Goal: Task Accomplishment & Management: Manage account settings

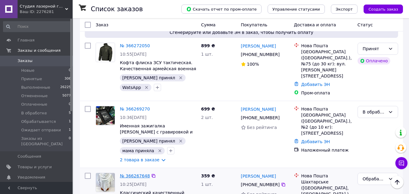
scroll to position [1394, 0]
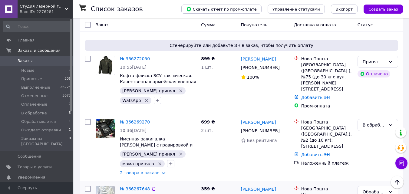
drag, startPoint x: 123, startPoint y: 77, endPoint x: 131, endPoint y: 80, distance: 9.1
click at [131, 185] on div "№ 366267648" at bounding box center [134, 188] width 31 height 7
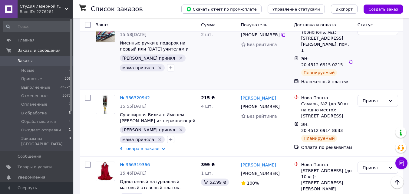
scroll to position [0, 0]
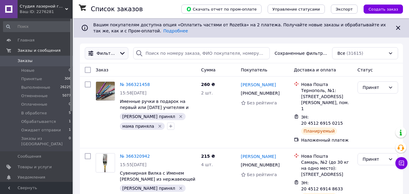
click at [118, 55] on div at bounding box center [122, 53] width 9 height 7
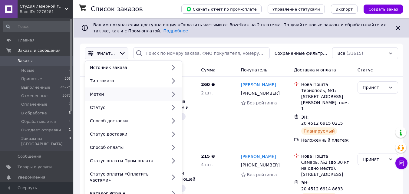
click at [114, 97] on div "Метки" at bounding box center [127, 94] width 79 height 6
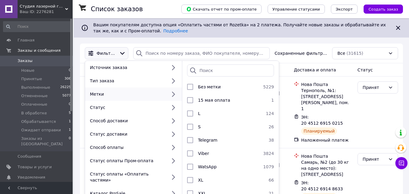
scroll to position [91, 0]
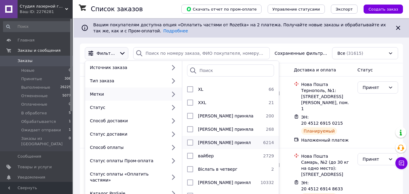
click at [190, 142] on input "checkbox" at bounding box center [190, 143] width 6 height 6
checkbox input "true"
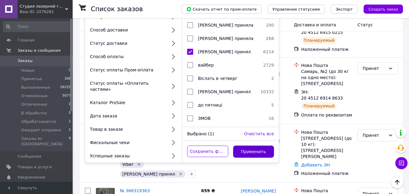
click at [253, 146] on button "Применить" at bounding box center [253, 152] width 41 height 12
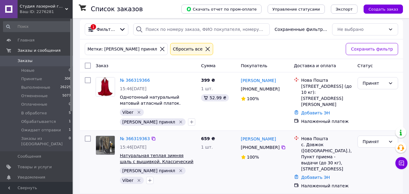
scroll to position [61, 0]
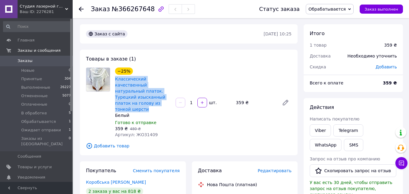
drag, startPoint x: 115, startPoint y: 75, endPoint x: 146, endPoint y: 102, distance: 41.6
click at [146, 102] on div "−25% Классический качественный натуральный платок. Турецкий изысканный платок н…" at bounding box center [143, 90] width 57 height 46
click at [333, 11] on span "Обрабатывается" at bounding box center [327, 9] width 37 height 5
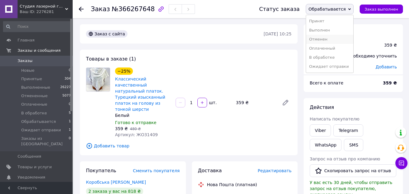
click at [329, 40] on li "Отменен" at bounding box center [329, 39] width 47 height 9
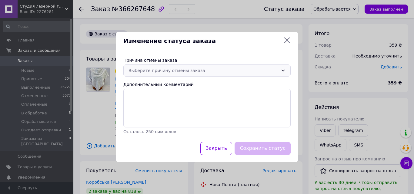
click at [169, 70] on div "Выберите причину отмены заказа" at bounding box center [203, 70] width 150 height 7
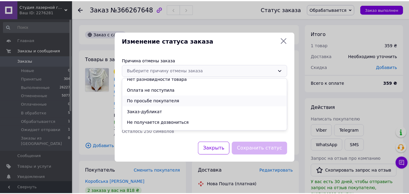
scroll to position [24, 0]
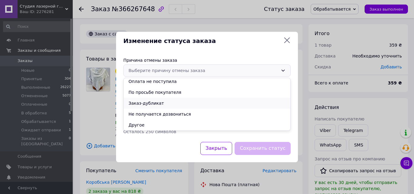
click at [156, 103] on li "Заказ-дубликат" at bounding box center [207, 103] width 167 height 11
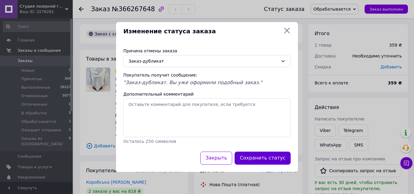
click at [275, 155] on button "Сохранить статус" at bounding box center [262, 158] width 56 height 13
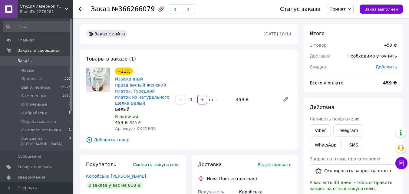
click at [120, 137] on span "Добавить товар" at bounding box center [189, 140] width 206 height 7
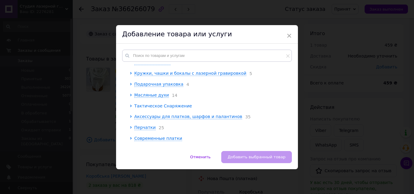
scroll to position [91, 0]
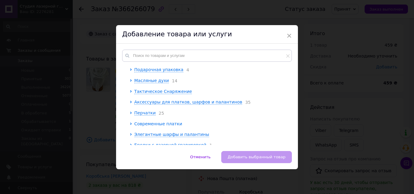
click at [171, 121] on span "Современные платки" at bounding box center [158, 123] width 48 height 5
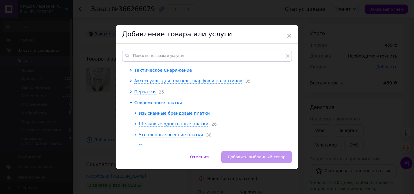
scroll to position [121, 0]
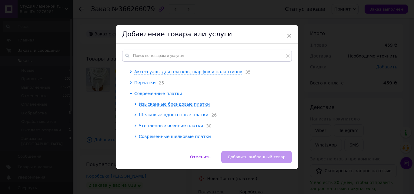
click at [139, 112] on span "Шелковые однотонные платки" at bounding box center [173, 114] width 69 height 5
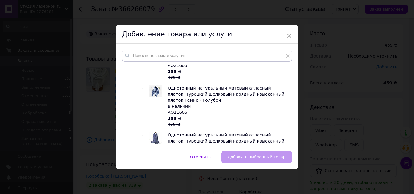
scroll to position [1606, 0]
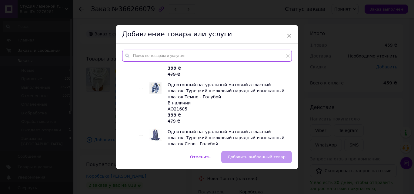
click at [142, 56] on input "text" at bounding box center [207, 56] width 170 height 12
paste input "Классический качественный натуральный платок. Турецкий изысканный платок на гол…"
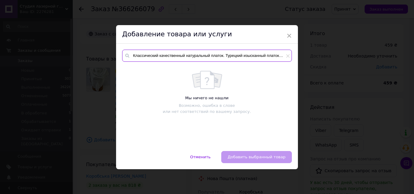
scroll to position [0, 0]
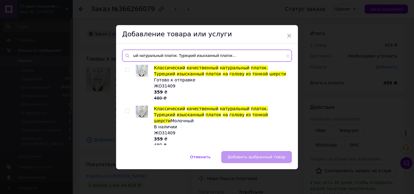
type input "Классический качественный натуральный платок. Турецкий изысканный платок на гол…"
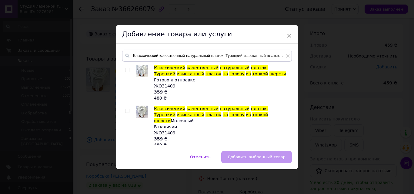
click at [126, 71] on input "checkbox" at bounding box center [127, 70] width 4 height 4
checkbox input "true"
click at [268, 157] on span "Добавить выбранный товар" at bounding box center [257, 157] width 58 height 5
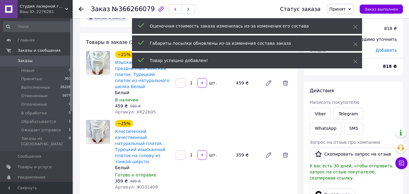
scroll to position [30, 0]
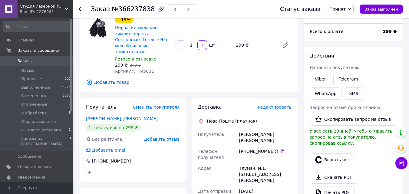
scroll to position [61, 0]
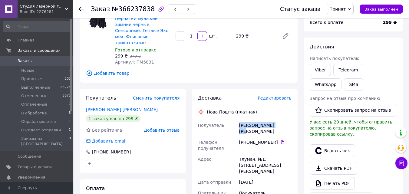
drag, startPoint x: 241, startPoint y: 119, endPoint x: 284, endPoint y: 120, distance: 43.6
click at [284, 120] on div "Дембіцький Віктор" at bounding box center [265, 128] width 55 height 17
copy div "Дембіцький Віктор"
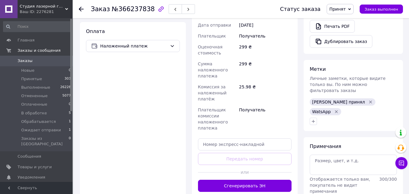
scroll to position [273, 0]
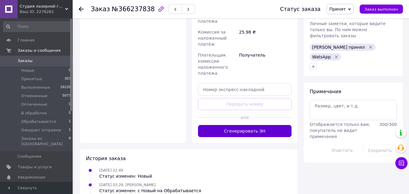
click at [224, 125] on button "Сгенерировать ЭН" at bounding box center [245, 131] width 94 height 12
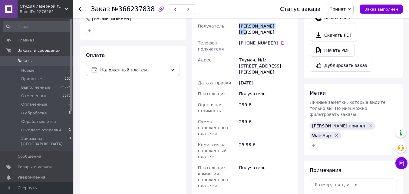
scroll to position [121, 0]
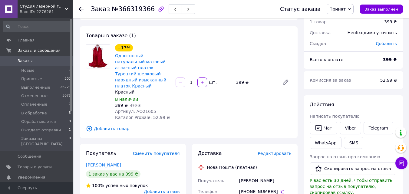
scroll to position [61, 0]
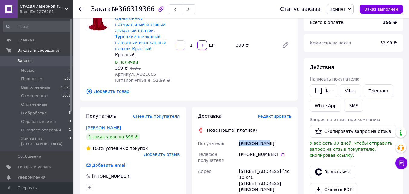
drag, startPoint x: 239, startPoint y: 139, endPoint x: 273, endPoint y: 138, distance: 33.7
click at [273, 138] on div "[PERSON_NAME]" at bounding box center [265, 143] width 55 height 11
copy div "[PERSON_NAME]"
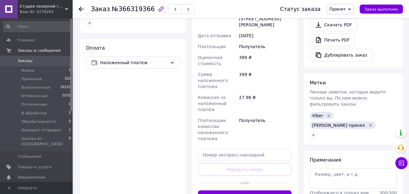
scroll to position [273, 0]
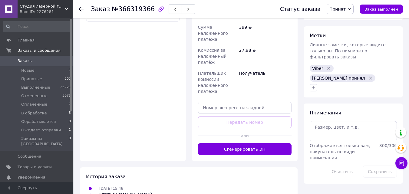
drag, startPoint x: 257, startPoint y: 135, endPoint x: 234, endPoint y: 144, distance: 24.1
click at [256, 143] on button "Сгенерировать ЭН" at bounding box center [245, 149] width 94 height 12
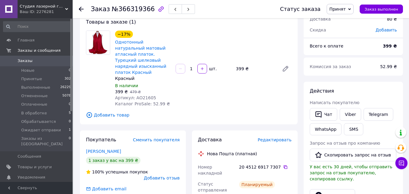
scroll to position [91, 0]
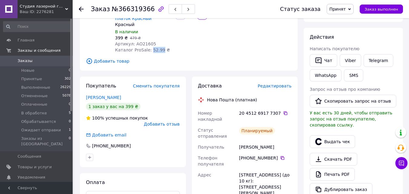
drag, startPoint x: 148, startPoint y: 43, endPoint x: 156, endPoint y: 46, distance: 9.1
click at [156, 48] on span "Каталог ProSale: 52.99 ₴" at bounding box center [142, 50] width 55 height 5
copy span "52.99"
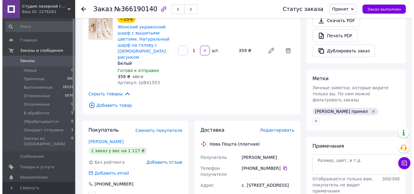
scroll to position [242, 0]
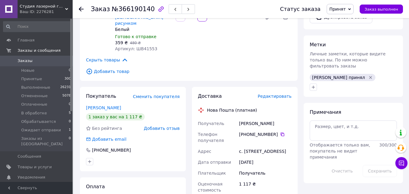
click at [278, 94] on span "Редактировать" at bounding box center [275, 96] width 34 height 5
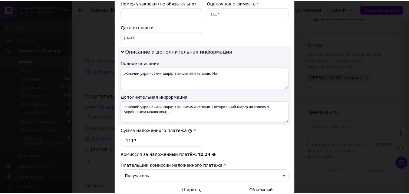
scroll to position [336, 0]
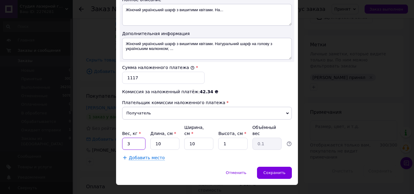
click at [125, 138] on input "3" at bounding box center [133, 144] width 23 height 12
type input "1"
click at [284, 167] on div "Сохранить" at bounding box center [274, 173] width 35 height 12
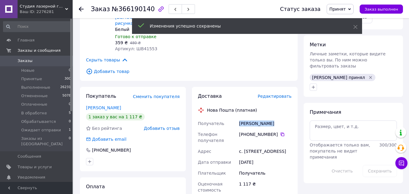
drag, startPoint x: 240, startPoint y: 105, endPoint x: 279, endPoint y: 106, distance: 38.8
click at [279, 118] on div "[PERSON_NAME]" at bounding box center [265, 123] width 55 height 11
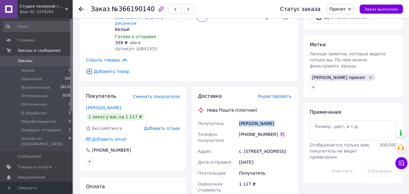
copy div "[PERSON_NAME]"
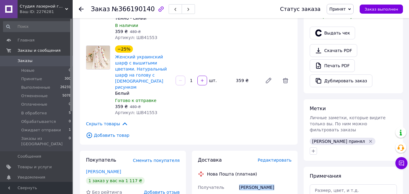
scroll to position [182, 0]
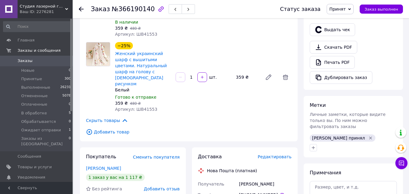
click at [283, 155] on span "Редактировать" at bounding box center [275, 157] width 34 height 5
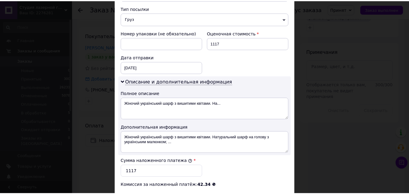
scroll to position [303, 0]
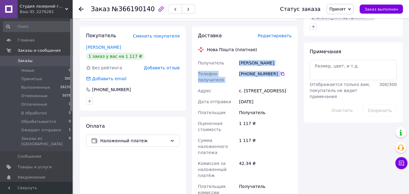
drag, startPoint x: 239, startPoint y: 45, endPoint x: 285, endPoint y: 49, distance: 46.2
click at [285, 58] on div "Получатель [PERSON_NAME] Телефон получателя [PHONE_NUMBER]   Адрес с. [STREET_A…" at bounding box center [245, 134] width 96 height 153
click at [280, 58] on div "[PERSON_NAME]" at bounding box center [265, 63] width 55 height 11
click at [267, 58] on div "[PERSON_NAME]" at bounding box center [265, 63] width 55 height 11
click at [241, 58] on div "[PERSON_NAME]" at bounding box center [265, 63] width 55 height 11
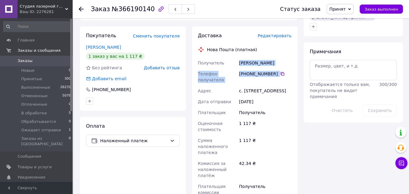
click at [239, 58] on div "[PERSON_NAME]" at bounding box center [265, 63] width 55 height 11
drag, startPoint x: 240, startPoint y: 45, endPoint x: 274, endPoint y: 45, distance: 34.5
click at [274, 58] on div "[PERSON_NAME]" at bounding box center [265, 63] width 55 height 11
copy div "[PERSON_NAME]"
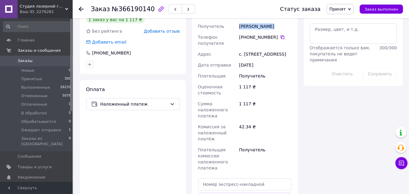
scroll to position [485, 0]
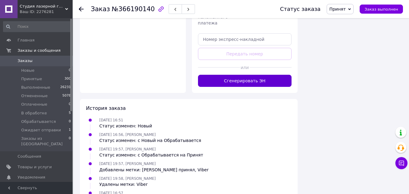
click at [245, 78] on button "Сгенерировать ЭН" at bounding box center [245, 81] width 94 height 12
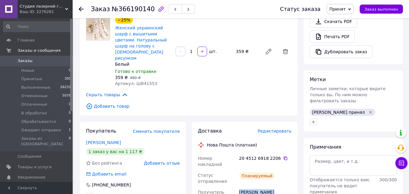
scroll to position [212, 0]
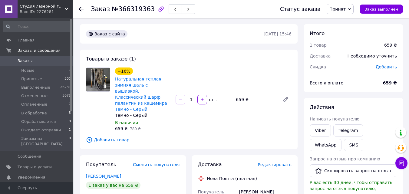
scroll to position [91, 0]
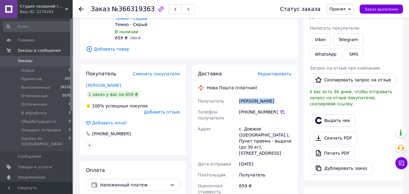
drag, startPoint x: 239, startPoint y: 96, endPoint x: 272, endPoint y: 95, distance: 32.4
click at [272, 96] on div "Савка Наталія" at bounding box center [265, 101] width 55 height 11
copy div "Савка Наталія"
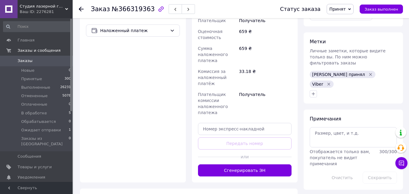
scroll to position [303, 0]
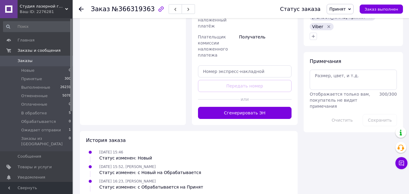
drag, startPoint x: 255, startPoint y: 97, endPoint x: 176, endPoint y: 130, distance: 85.5
click at [254, 107] on button "Сгенерировать ЭН" at bounding box center [245, 113] width 94 height 12
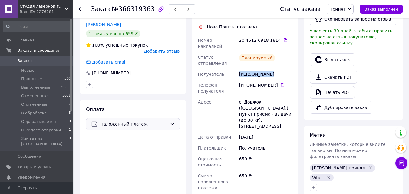
scroll to position [151, 0]
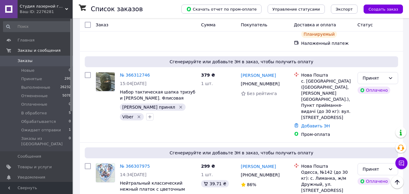
scroll to position [151, 0]
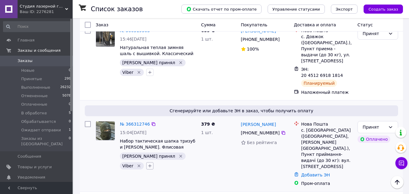
click at [152, 164] on icon "button" at bounding box center [150, 166] width 5 height 5
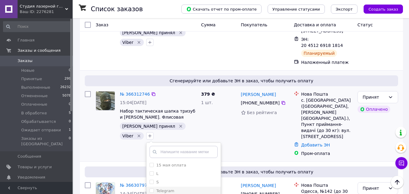
scroll to position [182, 0]
checkbox input "true"
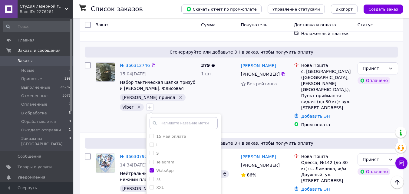
scroll to position [242, 0]
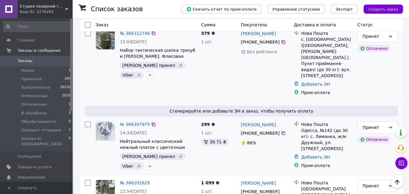
scroll to position [182, 0]
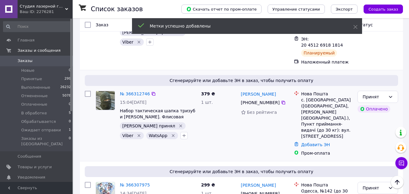
click at [141, 133] on icon "Удалить метку" at bounding box center [139, 135] width 5 height 5
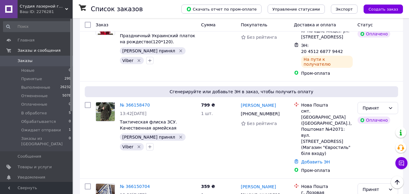
scroll to position [1121, 0]
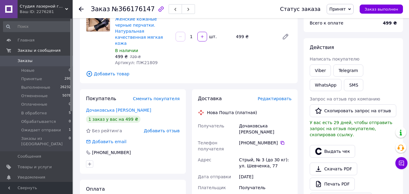
scroll to position [61, 0]
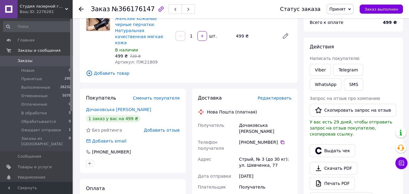
drag, startPoint x: 240, startPoint y: 114, endPoint x: 263, endPoint y: 118, distance: 22.9
click at [263, 120] on div "Дочаковська Катерина-Каріна" at bounding box center [265, 128] width 55 height 17
copy div "Дочаковська Катерина-Каріна"
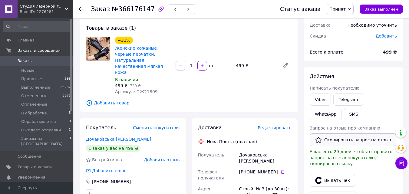
scroll to position [30, 0]
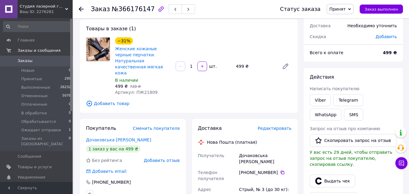
copy div "Дочаковська Катерина-Каріна"
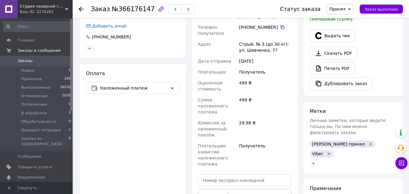
scroll to position [242, 0]
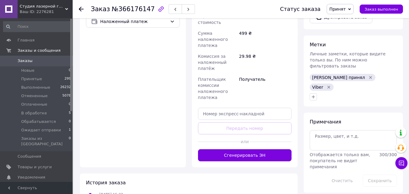
drag, startPoint x: 248, startPoint y: 145, endPoint x: 176, endPoint y: 159, distance: 73.5
click at [247, 149] on button "Сгенерировать ЭН" at bounding box center [245, 155] width 94 height 12
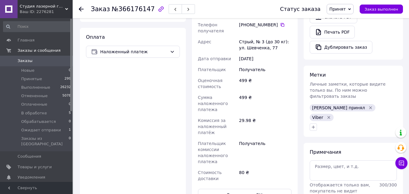
scroll to position [121, 0]
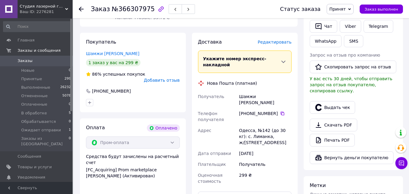
scroll to position [303, 0]
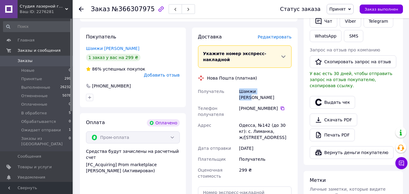
drag, startPoint x: 239, startPoint y: 68, endPoint x: 276, endPoint y: 67, distance: 37.0
click at [276, 86] on div "Шамжи [PERSON_NAME]" at bounding box center [265, 94] width 55 height 17
copy div "Шамжи [PERSON_NAME]"
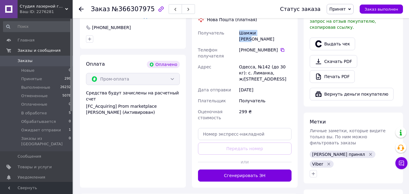
scroll to position [424, 0]
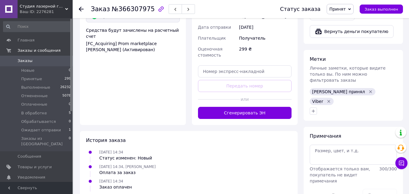
drag, startPoint x: 257, startPoint y: 84, endPoint x: 232, endPoint y: 95, distance: 26.7
click at [256, 107] on button "Сгенерировать ЭН" at bounding box center [245, 113] width 94 height 12
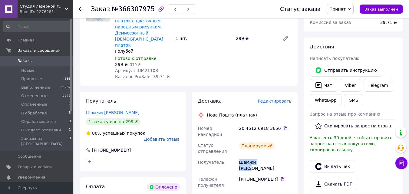
scroll to position [212, 0]
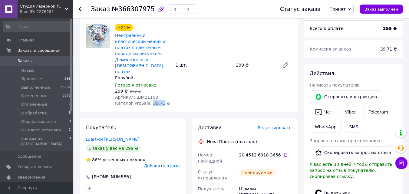
drag, startPoint x: 147, startPoint y: 85, endPoint x: 156, endPoint y: 66, distance: 20.9
click at [156, 88] on div "−21% Нейтральный классический нежный платок с цветочным народным рисунком. Деми…" at bounding box center [143, 65] width 61 height 85
copy span "39.71"
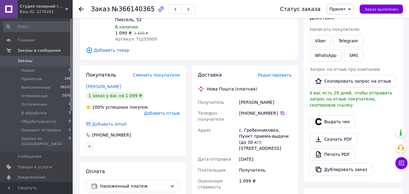
scroll to position [91, 0]
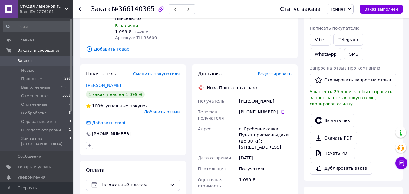
drag, startPoint x: 240, startPoint y: 101, endPoint x: 296, endPoint y: 102, distance: 56.1
copy div "[PERSON_NAME]"
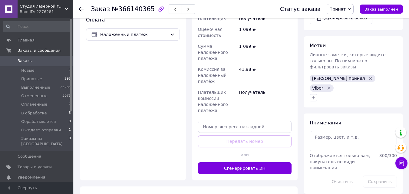
scroll to position [242, 0]
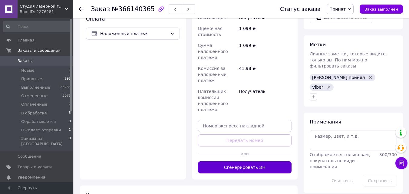
click at [224, 161] on button "Сгенерировать ЭН" at bounding box center [245, 167] width 94 height 12
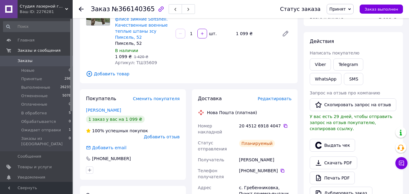
scroll to position [61, 0]
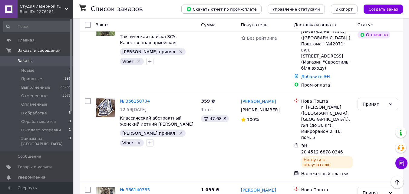
scroll to position [1182, 0]
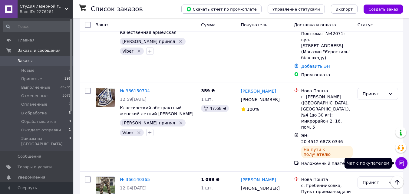
click at [401, 165] on icon at bounding box center [401, 163] width 5 height 5
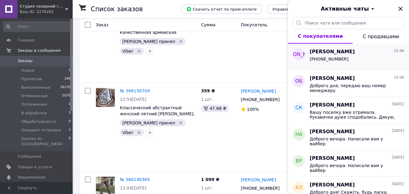
click at [365, 60] on div "[PHONE_NUMBER]" at bounding box center [357, 60] width 95 height 10
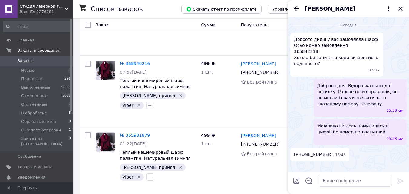
scroll to position [2666, 0]
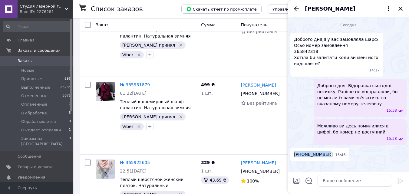
drag, startPoint x: 295, startPoint y: 148, endPoint x: 324, endPoint y: 149, distance: 28.8
click at [324, 151] on span "+380976096413" at bounding box center [313, 154] width 39 height 6
copy span "+380976096413"
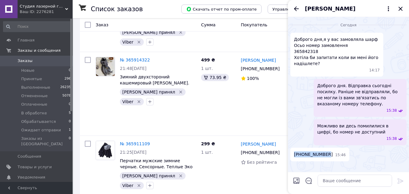
scroll to position [2878, 0]
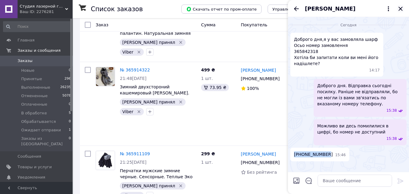
click at [401, 10] on icon "Закрыть" at bounding box center [400, 8] width 7 height 7
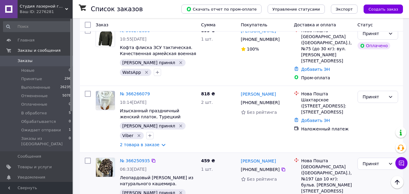
scroll to position [520, 0]
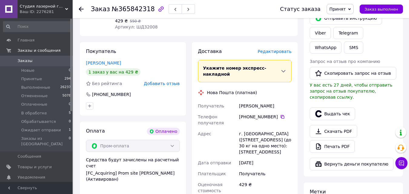
scroll to position [273, 0]
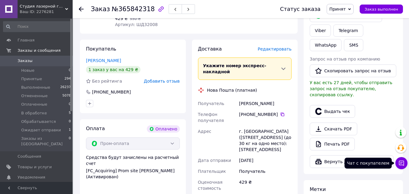
click at [401, 166] on icon at bounding box center [402, 163] width 6 height 6
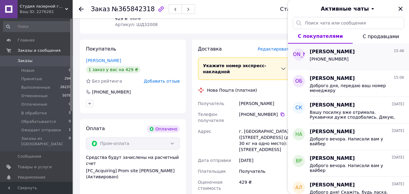
click at [356, 62] on div "[PHONE_NUMBER]" at bounding box center [357, 60] width 95 height 10
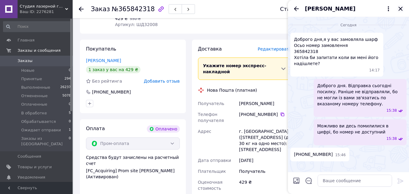
click at [398, 11] on icon "Закрыть" at bounding box center [400, 8] width 7 height 7
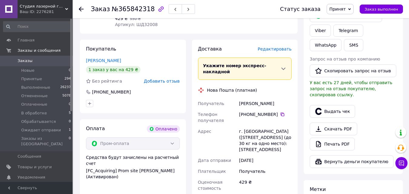
drag, startPoint x: 240, startPoint y: 85, endPoint x: 282, endPoint y: 85, distance: 42.4
click at [282, 98] on div "[PERSON_NAME]" at bounding box center [265, 103] width 55 height 11
copy div "[PERSON_NAME]"
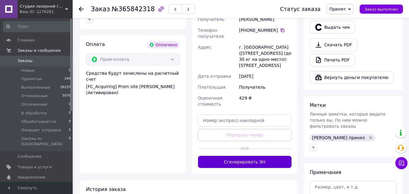
scroll to position [364, 0]
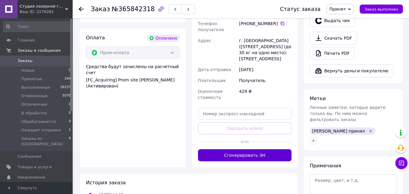
click at [261, 149] on button "Сгенерировать ЭН" at bounding box center [245, 155] width 94 height 12
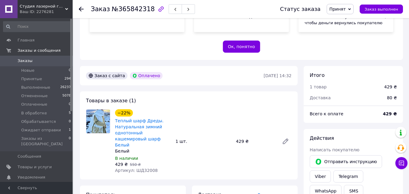
scroll to position [121, 0]
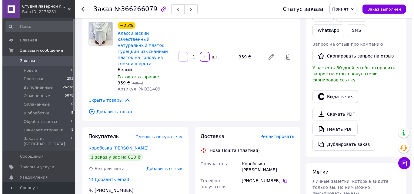
scroll to position [176, 0]
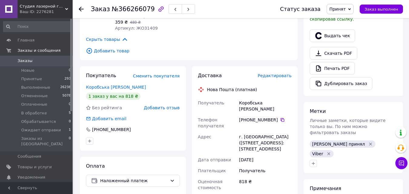
click at [281, 73] on span "Редактировать" at bounding box center [275, 75] width 34 height 5
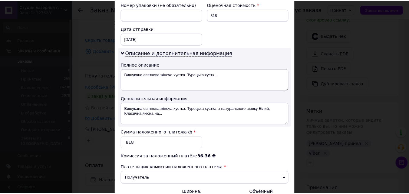
scroll to position [336, 0]
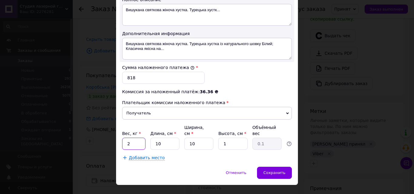
drag, startPoint x: 127, startPoint y: 137, endPoint x: 116, endPoint y: 138, distance: 11.0
type input "1"
click at [273, 167] on div "Сохранить" at bounding box center [274, 173] width 35 height 12
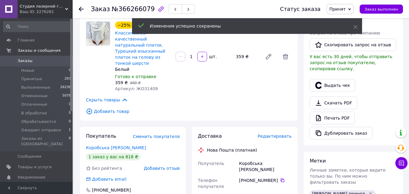
scroll to position [176, 0]
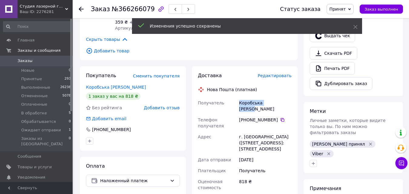
drag, startPoint x: 239, startPoint y: 90, endPoint x: 283, endPoint y: 92, distance: 43.4
click at [283, 98] on div "Коробська [PERSON_NAME]" at bounding box center [265, 106] width 55 height 17
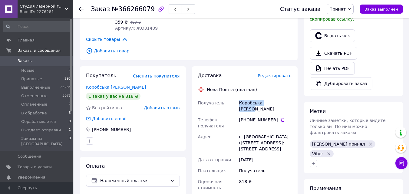
copy div "Коробська [PERSON_NAME]"
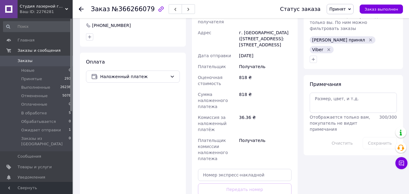
scroll to position [357, 0]
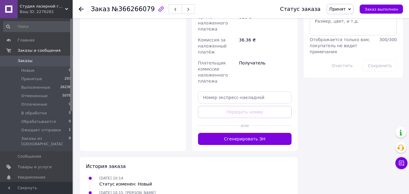
drag, startPoint x: 248, startPoint y: 129, endPoint x: 160, endPoint y: 157, distance: 92.6
click at [247, 133] on button "Сгенерировать ЭН" at bounding box center [245, 139] width 94 height 12
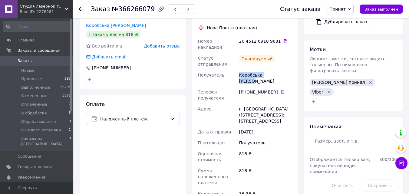
scroll to position [176, 0]
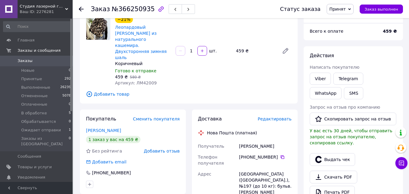
scroll to position [91, 0]
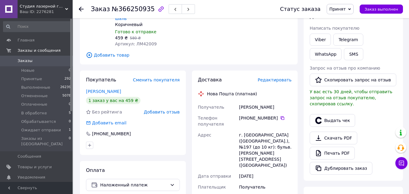
drag, startPoint x: 239, startPoint y: 96, endPoint x: 277, endPoint y: 96, distance: 37.9
click at [277, 102] on div "[PERSON_NAME]" at bounding box center [265, 107] width 55 height 11
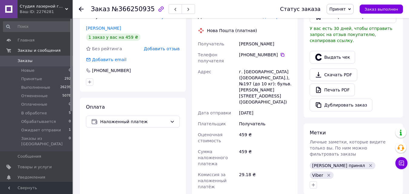
scroll to position [242, 0]
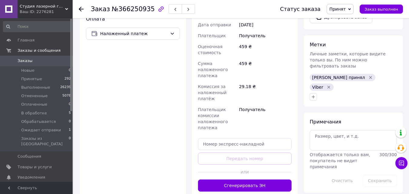
drag, startPoint x: 255, startPoint y: 162, endPoint x: 150, endPoint y: 166, distance: 105.2
click at [254, 180] on button "Сгенерировать ЭН" at bounding box center [245, 186] width 94 height 12
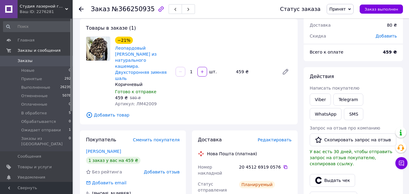
scroll to position [30, 0]
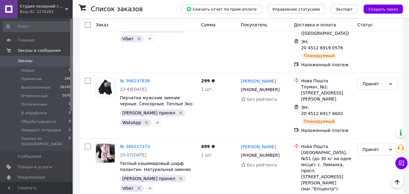
scroll to position [576, 0]
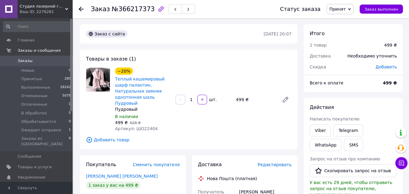
scroll to position [61, 0]
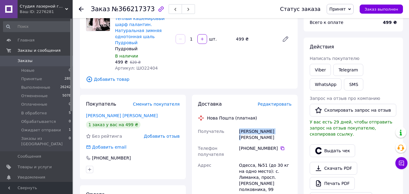
drag, startPoint x: 244, startPoint y: 125, endPoint x: 283, endPoint y: 126, distance: 39.1
click at [283, 126] on div "Сагірова Тетяна" at bounding box center [265, 134] width 55 height 17
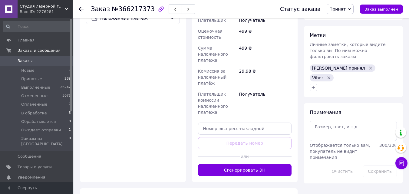
scroll to position [273, 0]
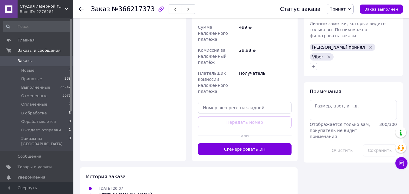
click at [250, 143] on button "Сгенерировать ЭН" at bounding box center [245, 149] width 94 height 12
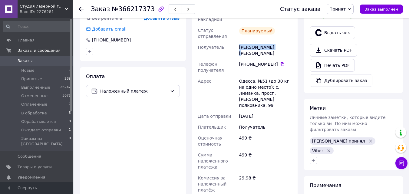
scroll to position [121, 0]
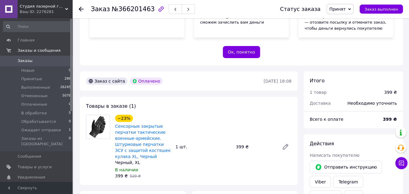
scroll to position [212, 0]
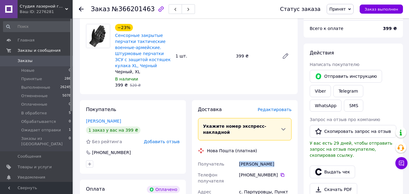
drag, startPoint x: 240, startPoint y: 151, endPoint x: 276, endPoint y: 150, distance: 36.1
click at [276, 159] on div "[PERSON_NAME]" at bounding box center [265, 164] width 55 height 11
copy div "[PERSON_NAME]"
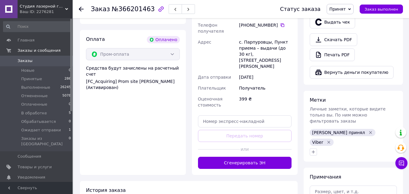
scroll to position [364, 0]
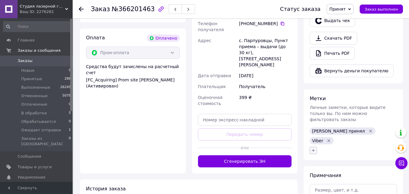
click at [313, 149] on icon "button" at bounding box center [313, 150] width 3 height 3
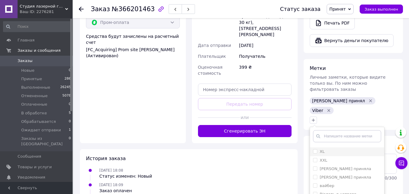
scroll to position [30, 0]
click at [315, 160] on span at bounding box center [315, 162] width 4 height 4
click at [315, 160] on input "XL" at bounding box center [315, 162] width 4 height 4
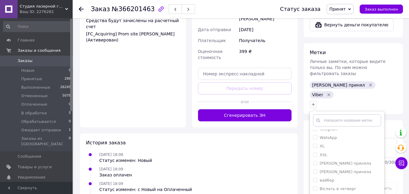
scroll to position [424, 0]
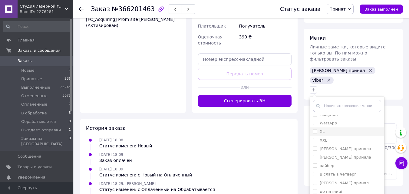
click at [316, 129] on input "XL" at bounding box center [315, 131] width 4 height 4
checkbox input "true"
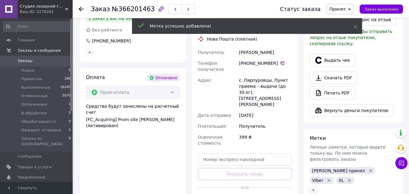
scroll to position [303, 0]
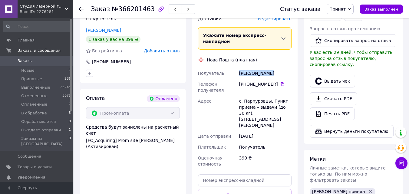
drag, startPoint x: 240, startPoint y: 60, endPoint x: 281, endPoint y: 64, distance: 41.7
click at [281, 68] on div "[PERSON_NAME]" at bounding box center [265, 73] width 55 height 11
copy div "[PERSON_NAME]"
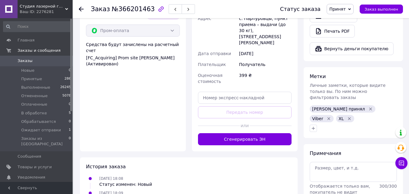
scroll to position [394, 0]
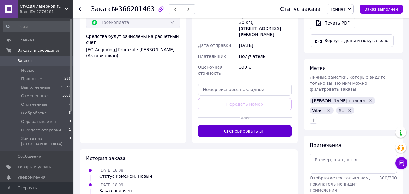
click at [251, 125] on button "Сгенерировать ЭН" at bounding box center [245, 131] width 94 height 12
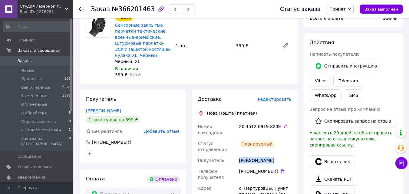
scroll to position [182, 0]
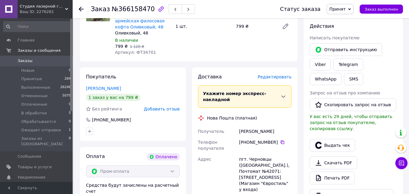
scroll to position [242, 0]
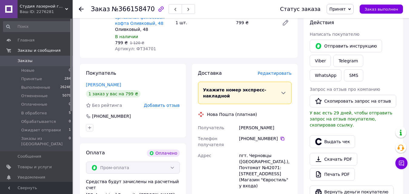
drag, startPoint x: 240, startPoint y: 114, endPoint x: 275, endPoint y: 114, distance: 35.1
click at [275, 122] on div "[PERSON_NAME]" at bounding box center [265, 127] width 55 height 11
copy div "[PERSON_NAME]"
copy div "василишена юлия"
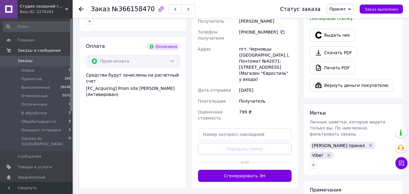
scroll to position [394, 0]
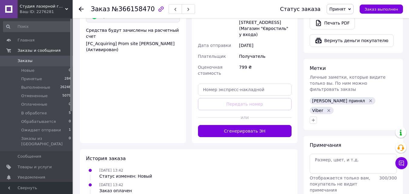
drag, startPoint x: 263, startPoint y: 116, endPoint x: 233, endPoint y: 50, distance: 72.8
click at [263, 125] on button "Сгенерировать ЭН" at bounding box center [245, 131] width 94 height 12
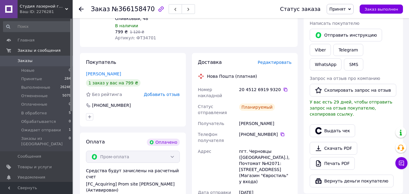
scroll to position [151, 0]
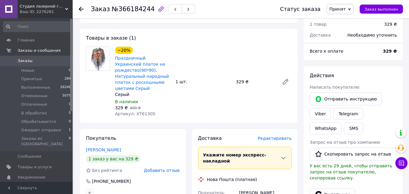
scroll to position [212, 0]
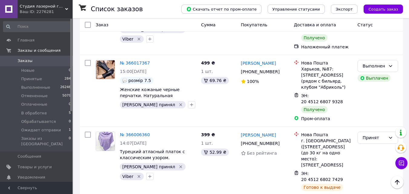
scroll to position [2060, 0]
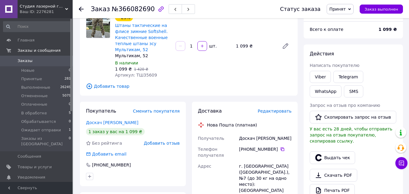
scroll to position [91, 0]
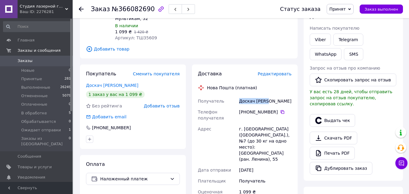
drag, startPoint x: 240, startPoint y: 101, endPoint x: 272, endPoint y: 101, distance: 31.8
click at [272, 101] on div "Доскач [PERSON_NAME]" at bounding box center [265, 101] width 55 height 11
copy div "Доскач [PERSON_NAME]"
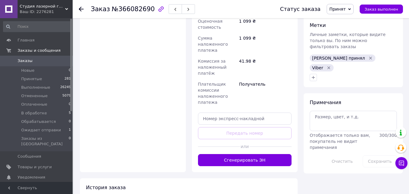
scroll to position [317, 0]
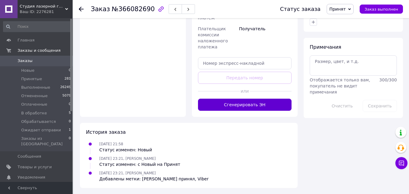
click at [251, 101] on button "Сгенерировать ЭН" at bounding box center [245, 105] width 94 height 12
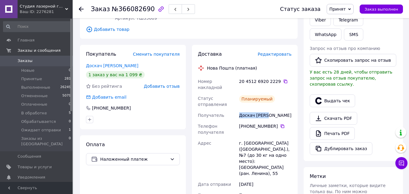
scroll to position [75, 0]
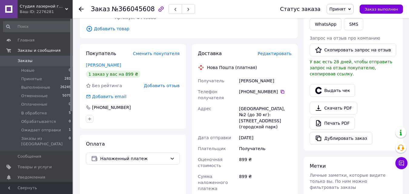
scroll to position [121, 0]
drag, startPoint x: 239, startPoint y: 64, endPoint x: 271, endPoint y: 67, distance: 31.7
click at [271, 75] on div "[PERSON_NAME]" at bounding box center [265, 80] width 55 height 11
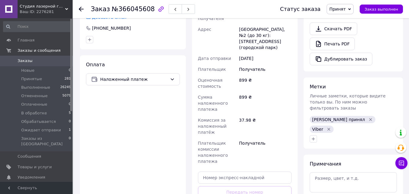
scroll to position [212, 0]
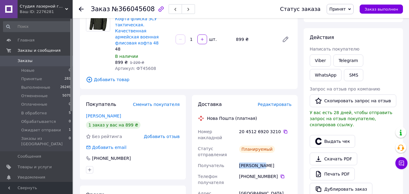
scroll to position [61, 0]
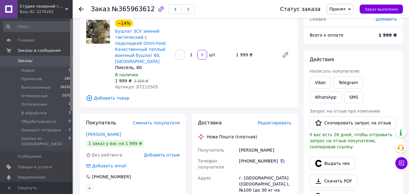
scroll to position [61, 0]
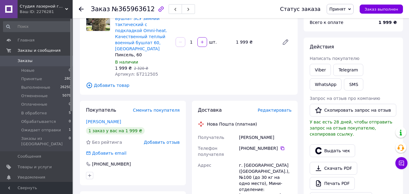
drag, startPoint x: 240, startPoint y: 132, endPoint x: 283, endPoint y: 129, distance: 43.4
click at [283, 132] on div "[PERSON_NAME]" at bounding box center [265, 137] width 55 height 11
copy div "[PERSON_NAME]"
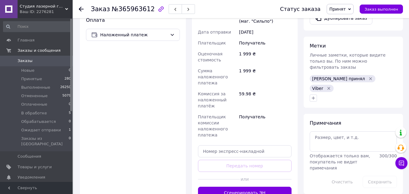
scroll to position [242, 0]
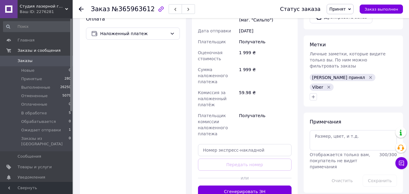
click at [251, 186] on button "Сгенерировать ЭН" at bounding box center [245, 192] width 94 height 12
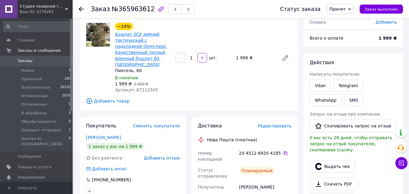
scroll to position [30, 0]
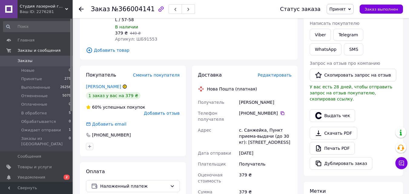
scroll to position [91, 0]
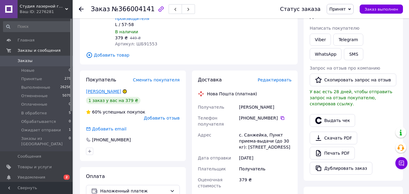
click at [95, 89] on link "[PERSON_NAME]" at bounding box center [103, 91] width 35 height 5
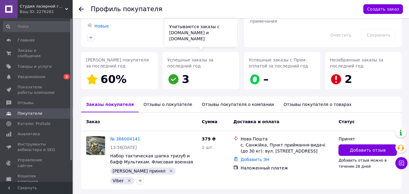
scroll to position [61, 0]
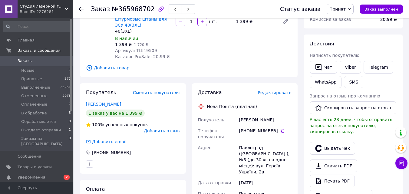
scroll to position [91, 0]
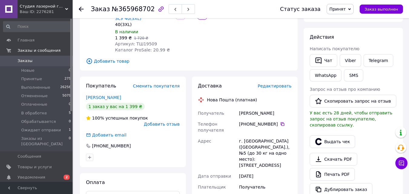
drag, startPoint x: 240, startPoint y: 113, endPoint x: 291, endPoint y: 113, distance: 50.9
click at [291, 113] on div "Мамренко Андрей" at bounding box center [265, 113] width 55 height 11
copy div "Мамренко Андрей"
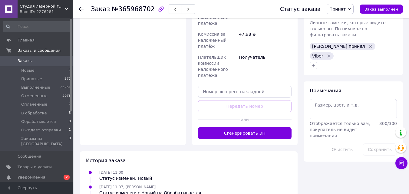
scroll to position [333, 0]
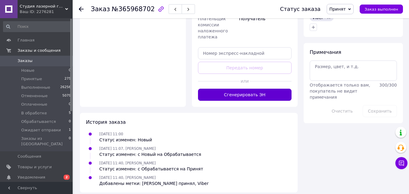
click at [242, 97] on button "Сгенерировать ЭН" at bounding box center [245, 95] width 94 height 12
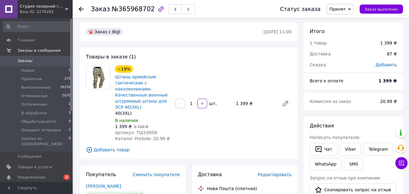
scroll to position [0, 0]
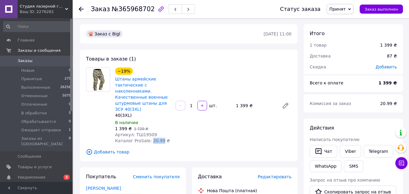
drag, startPoint x: 150, startPoint y: 141, endPoint x: 156, endPoint y: 143, distance: 6.8
click at [156, 143] on span "Каталог ProSale: 20.99 ₴" at bounding box center [142, 140] width 55 height 5
copy span "20.99"
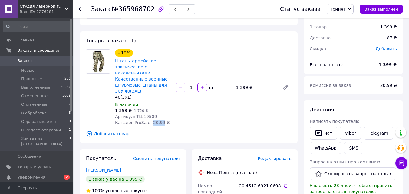
scroll to position [91, 0]
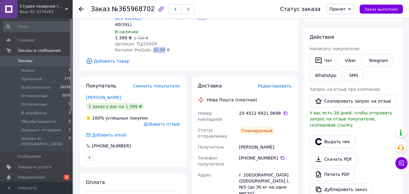
drag, startPoint x: 240, startPoint y: 136, endPoint x: 278, endPoint y: 138, distance: 38.8
click at [278, 142] on div "Мамренко Андрей" at bounding box center [265, 147] width 55 height 11
copy div "Мамренко Андрей"
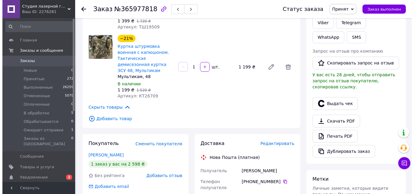
scroll to position [121, 0]
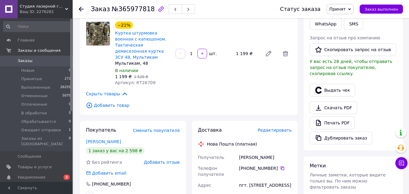
click at [280, 128] on span "Редактировать" at bounding box center [275, 130] width 34 height 5
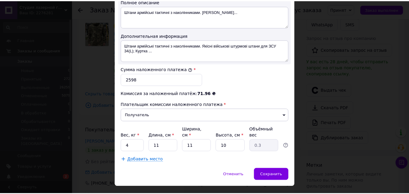
scroll to position [336, 0]
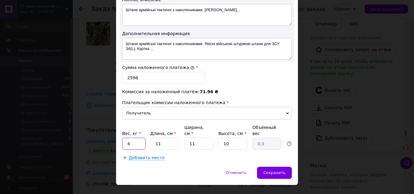
drag, startPoint x: 130, startPoint y: 135, endPoint x: 121, endPoint y: 136, distance: 9.4
type input "2"
click at [275, 171] on span "Сохранить" at bounding box center [274, 173] width 22 height 5
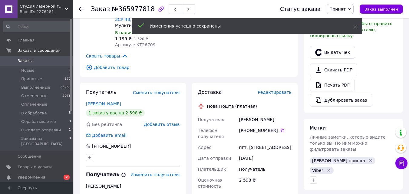
scroll to position [182, 0]
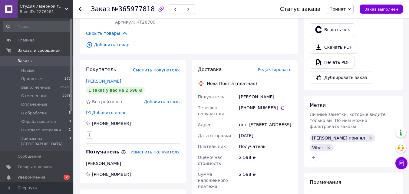
click at [239, 91] on div "Царук Віталій" at bounding box center [265, 96] width 55 height 11
drag, startPoint x: 240, startPoint y: 90, endPoint x: 275, endPoint y: 92, distance: 34.9
click at [275, 92] on div "Царук Віталій" at bounding box center [265, 96] width 55 height 11
copy div "Царук Віталій"
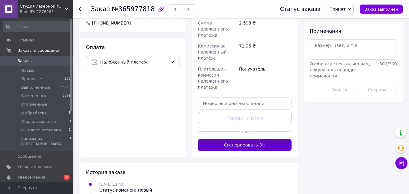
click at [264, 142] on button "Сгенерировать ЭН" at bounding box center [245, 145] width 94 height 12
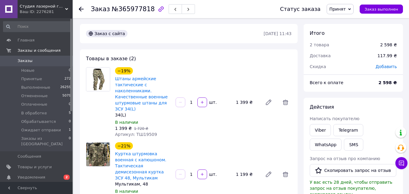
scroll to position [61, 0]
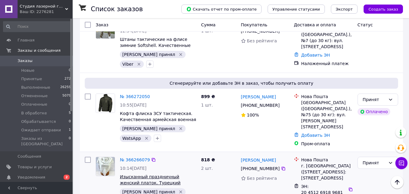
scroll to position [485, 0]
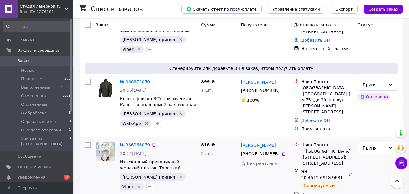
click at [137, 194] on link "2 товара в заказе" at bounding box center [140, 196] width 40 height 5
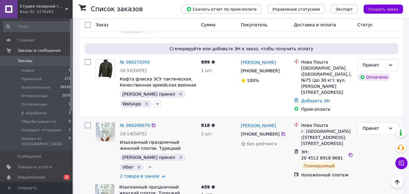
scroll to position [515, 0]
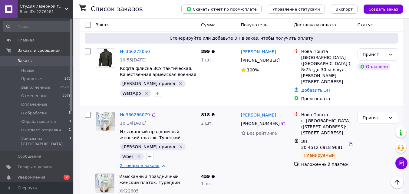
click at [150, 163] on link "2 товара в заказе" at bounding box center [140, 165] width 40 height 5
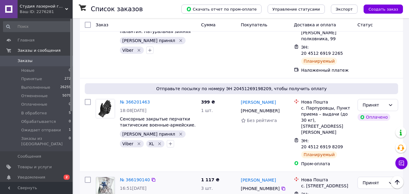
scroll to position [848, 0]
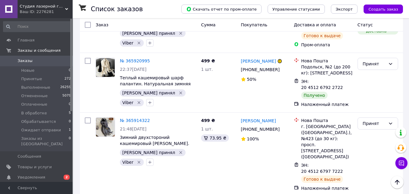
scroll to position [2999, 0]
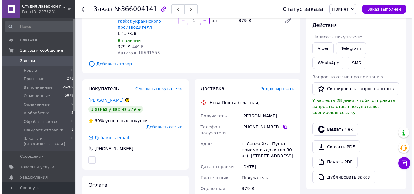
scroll to position [91, 0]
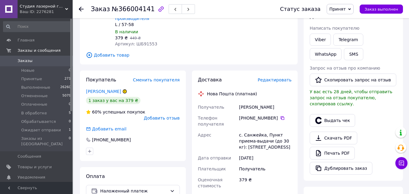
click at [282, 78] on span "Редактировать" at bounding box center [275, 80] width 34 height 5
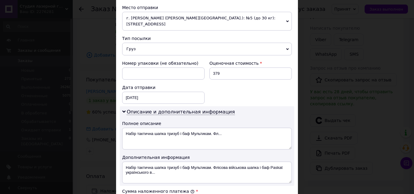
scroll to position [303, 0]
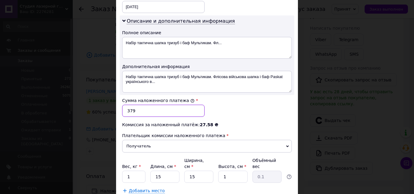
drag, startPoint x: 141, startPoint y: 105, endPoint x: 107, endPoint y: 100, distance: 34.2
click at [107, 100] on div "× Редактирование доставки Способ доставки Нова Пошта (платная) Плательщик Получ…" at bounding box center [207, 97] width 414 height 194
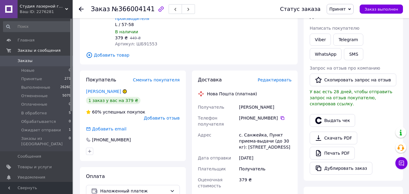
click at [278, 78] on span "Редактировать" at bounding box center [275, 80] width 34 height 5
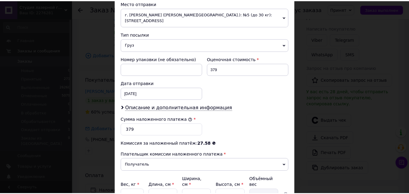
scroll to position [242, 0]
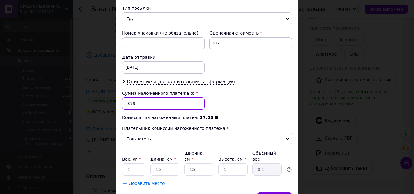
drag, startPoint x: 146, startPoint y: 98, endPoint x: 125, endPoint y: 98, distance: 21.8
click at [125, 98] on input "379" at bounding box center [163, 104] width 82 height 12
type input "274"
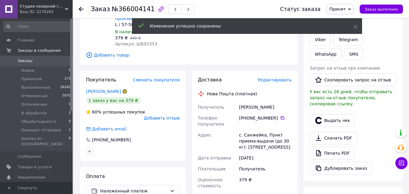
drag, startPoint x: 240, startPoint y: 101, endPoint x: 291, endPoint y: 105, distance: 52.0
click at [291, 105] on div "[PERSON_NAME]" at bounding box center [265, 107] width 55 height 11
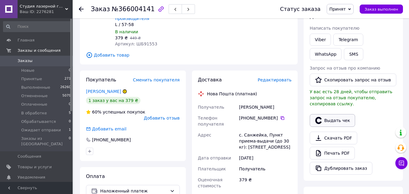
copy div "[PERSON_NAME]"
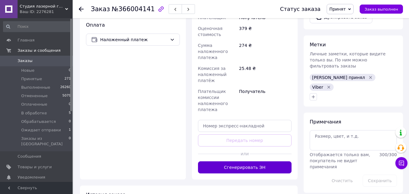
click at [245, 162] on button "Сгенерировать ЭН" at bounding box center [245, 167] width 94 height 12
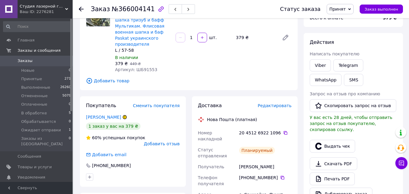
scroll to position [30, 0]
